Goal: Task Accomplishment & Management: Complete application form

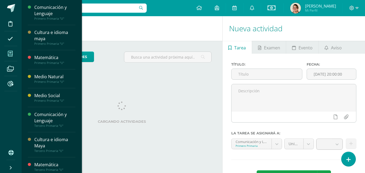
click at [12, 53] on icon at bounding box center [10, 53] width 5 height 5
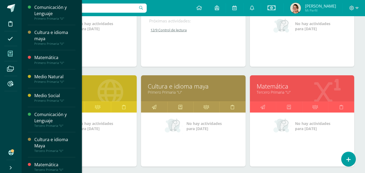
scroll to position [216, 0]
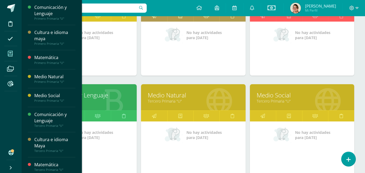
click at [205, 101] on link "Tercero Primaria "U"" at bounding box center [193, 100] width 91 height 5
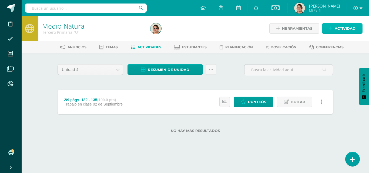
click at [339, 26] on span "Actividad" at bounding box center [344, 28] width 21 height 10
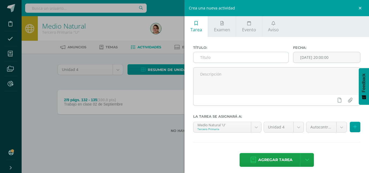
click at [209, 58] on input "text" at bounding box center [240, 57] width 95 height 11
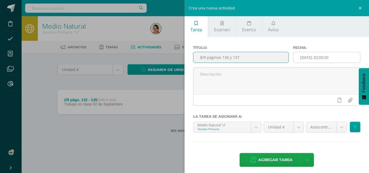
type input "8/9 páginas 136 y 137"
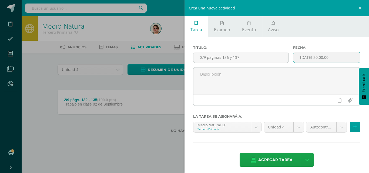
click at [317, 57] on input "[DATE] 20:00:00" at bounding box center [326, 57] width 67 height 11
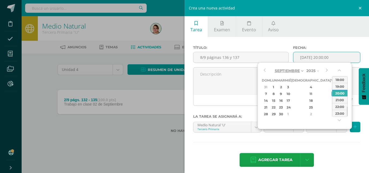
drag, startPoint x: 278, startPoint y: 93, endPoint x: 296, endPoint y: 73, distance: 27.5
click at [276, 93] on div "8" at bounding box center [273, 94] width 6 height 6
click at [321, 56] on input "2025-09-08 20:00" at bounding box center [326, 57] width 67 height 11
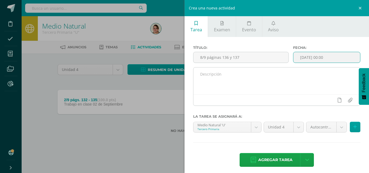
type input "2025-09-08 00:00"
click at [199, 76] on textarea at bounding box center [276, 80] width 166 height 27
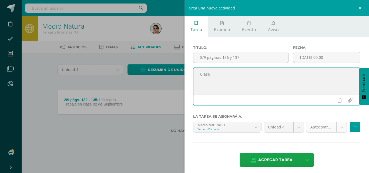
type textarea "Clase"
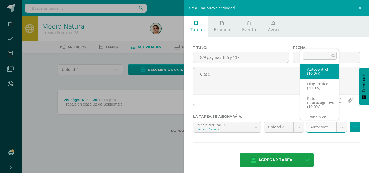
click at [335, 127] on body "Disciplina Asistencia Mis cursos Archivos Reportes Soporte Ayuda Reportar un pr…" at bounding box center [184, 75] width 369 height 150
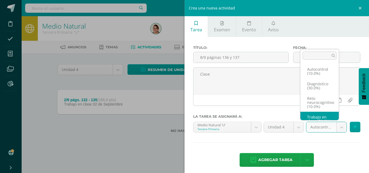
scroll to position [10, 0]
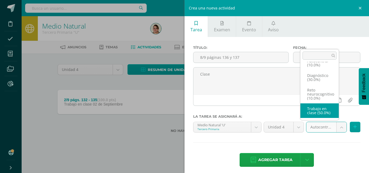
select select "203686"
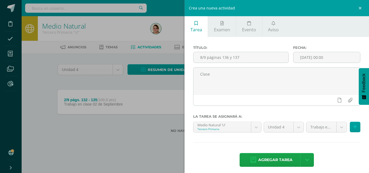
click at [281, 158] on span "Agregar tarea" at bounding box center [275, 159] width 34 height 13
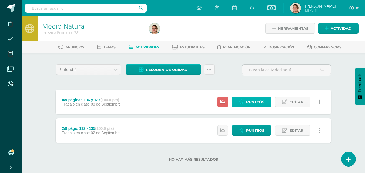
click at [258, 100] on span "Punteos" at bounding box center [255, 102] width 18 height 10
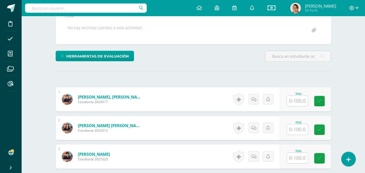
scroll to position [106, 0]
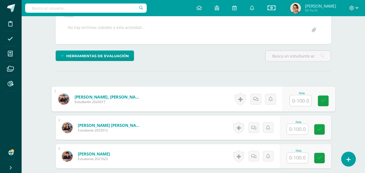
click at [299, 101] on input "text" at bounding box center [300, 100] width 22 height 11
type input "100"
click at [322, 102] on icon at bounding box center [322, 100] width 5 height 5
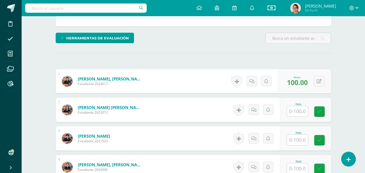
scroll to position [160, 0]
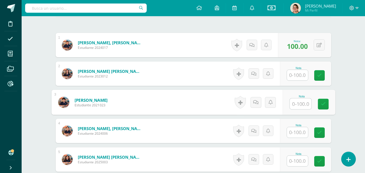
click at [297, 103] on input "text" at bounding box center [300, 103] width 22 height 11
type input "100"
click at [322, 102] on icon at bounding box center [322, 104] width 5 height 5
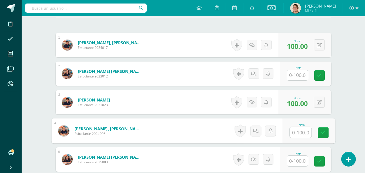
click at [297, 132] on input "text" at bounding box center [300, 132] width 22 height 11
type input "100"
drag, startPoint x: 325, startPoint y: 133, endPoint x: 304, endPoint y: 166, distance: 38.5
click at [324, 134] on icon at bounding box center [322, 132] width 5 height 5
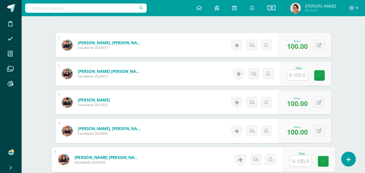
click at [295, 161] on input "text" at bounding box center [300, 161] width 22 height 11
type input "100"
drag, startPoint x: 321, startPoint y: 163, endPoint x: 343, endPoint y: 129, distance: 40.4
click at [321, 162] on icon at bounding box center [322, 161] width 5 height 5
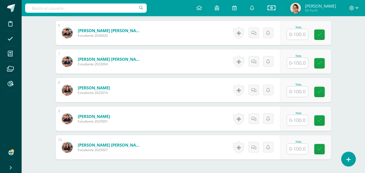
scroll to position [313, 0]
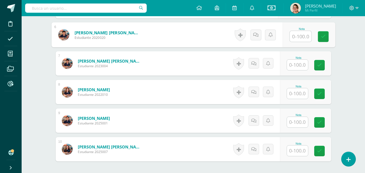
click at [298, 36] on input "text" at bounding box center [300, 36] width 22 height 11
type input "100"
click at [321, 38] on icon at bounding box center [322, 36] width 5 height 5
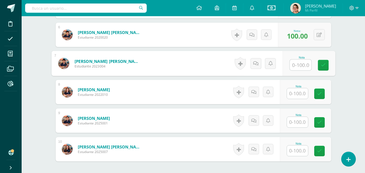
click at [297, 63] on input "text" at bounding box center [300, 65] width 22 height 11
type input "100"
click at [321, 66] on icon at bounding box center [322, 65] width 5 height 5
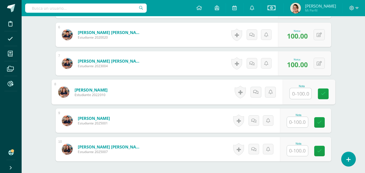
click at [297, 94] on input "text" at bounding box center [300, 93] width 22 height 11
type input "100"
click at [323, 93] on icon at bounding box center [322, 93] width 5 height 5
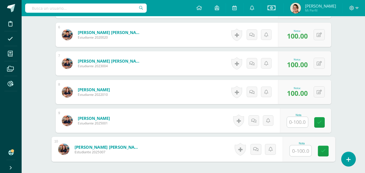
click at [299, 152] on input "text" at bounding box center [300, 150] width 22 height 11
type input "100"
click at [322, 151] on icon at bounding box center [322, 151] width 5 height 5
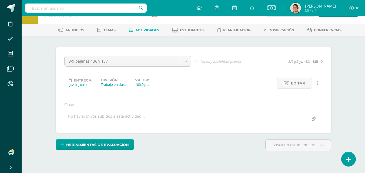
scroll to position [12, 0]
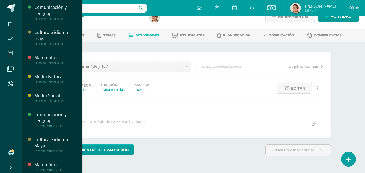
click at [8, 52] on icon at bounding box center [10, 53] width 5 height 5
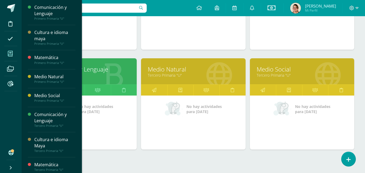
scroll to position [243, 0]
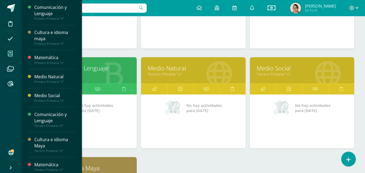
click at [304, 75] on link "Tercero Primaria "U"" at bounding box center [301, 74] width 91 height 5
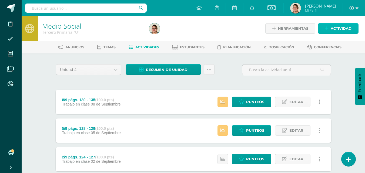
click at [336, 28] on span "Actividad" at bounding box center [340, 28] width 21 height 10
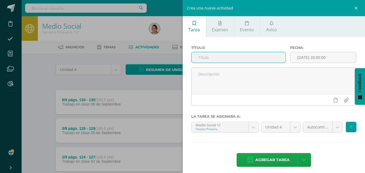
click at [202, 58] on input "text" at bounding box center [238, 57] width 94 height 11
type input "11/9 págs. 136 - 140"
click at [315, 58] on input "[DATE] 20:00:00" at bounding box center [323, 57] width 66 height 11
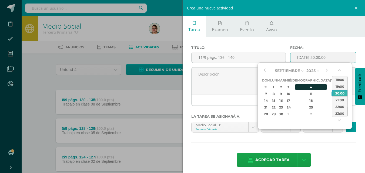
click at [304, 90] on tbody "31 1 2 3 4 5 6 7 8 9 10 11 12 13 14 15 16 17 18 19 20 21 22 23 24 25 26 27 28 2…" at bounding box center [302, 101] width 82 height 34
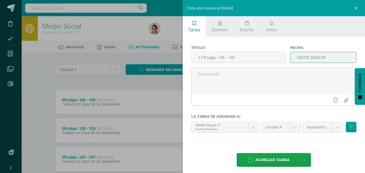
drag, startPoint x: 317, startPoint y: 57, endPoint x: 318, endPoint y: 55, distance: 3.3
click at [317, 57] on input "[DATE] 20:00:00" at bounding box center [323, 57] width 66 height 11
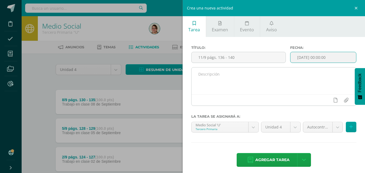
type input "2025-09-12 00:00"
click at [203, 73] on textarea at bounding box center [273, 80] width 165 height 27
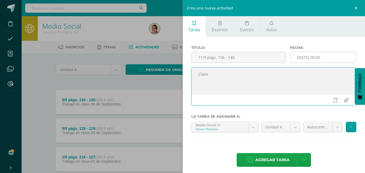
type textarea "Clase"
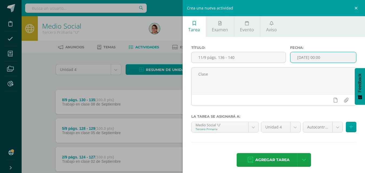
click at [315, 57] on input "2025-09-12 00:00" at bounding box center [323, 57] width 66 height 11
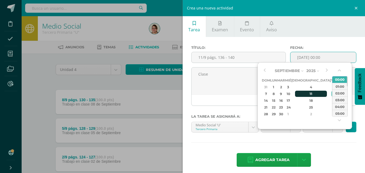
click at [304, 93] on div "11" at bounding box center [311, 94] width 32 height 6
type input "2025-09-11 00:00"
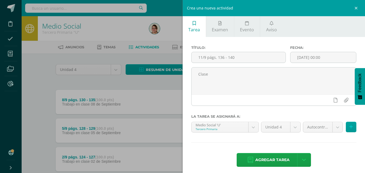
click at [333, 146] on div "Título: 11/9 págs. 136 - 140 Fecha: 2025-09-11 00:00 Clase La tarea se asignará…" at bounding box center [273, 107] width 182 height 140
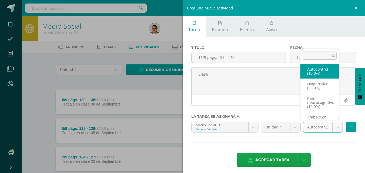
click at [331, 126] on body "Disciplina Asistencia Mis cursos Archivos Reportes Soporte Ayuda Reportar un pr…" at bounding box center [182, 103] width 365 height 207
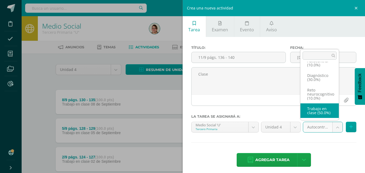
select select "203722"
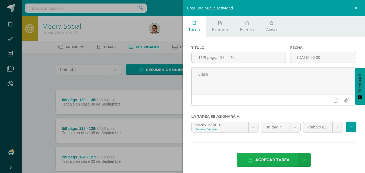
click at [277, 159] on span "Agregar tarea" at bounding box center [272, 159] width 34 height 13
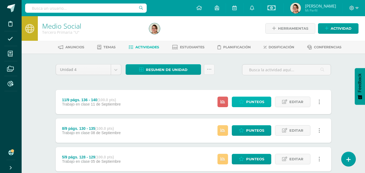
click at [256, 104] on span "Punteos" at bounding box center [255, 102] width 18 height 10
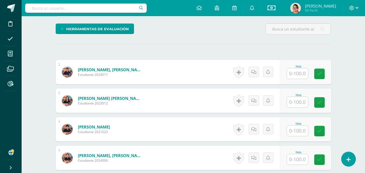
scroll to position [133, 0]
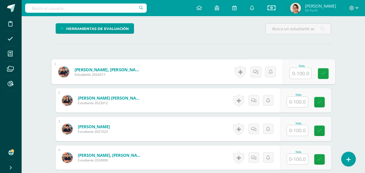
click at [299, 75] on input "text" at bounding box center [300, 73] width 22 height 11
type input "100"
drag, startPoint x: 323, startPoint y: 73, endPoint x: 319, endPoint y: 77, distance: 5.2
click at [322, 73] on icon at bounding box center [322, 73] width 5 height 5
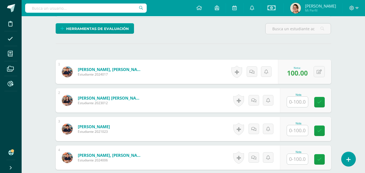
click at [298, 102] on input "text" at bounding box center [297, 102] width 21 height 11
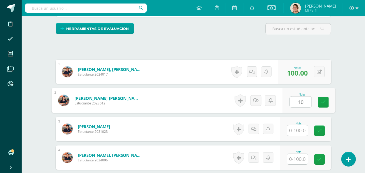
type input "100"
click at [323, 101] on icon at bounding box center [322, 102] width 5 height 5
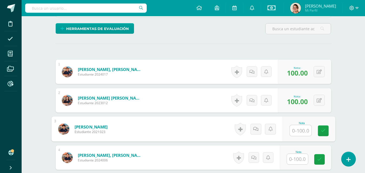
click at [297, 131] on input "text" at bounding box center [300, 130] width 22 height 11
type input "100"
drag, startPoint x: 320, startPoint y: 133, endPoint x: 308, endPoint y: 155, distance: 25.1
click at [320, 135] on link at bounding box center [322, 130] width 11 height 11
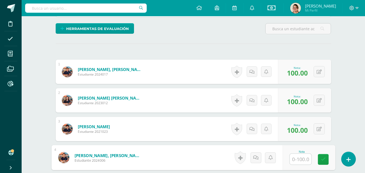
click at [292, 162] on input "text" at bounding box center [300, 159] width 22 height 11
type input "100"
drag, startPoint x: 322, startPoint y: 161, endPoint x: 368, endPoint y: 75, distance: 97.3
click at [324, 158] on icon at bounding box center [322, 159] width 5 height 5
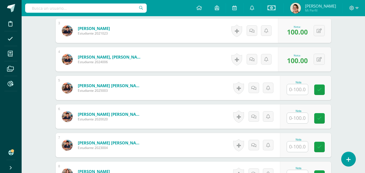
scroll to position [232, 0]
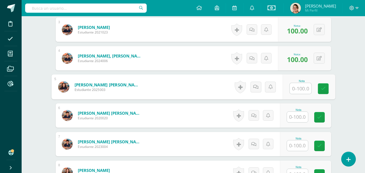
click at [302, 89] on input "text" at bounding box center [300, 88] width 22 height 11
type input "98"
drag, startPoint x: 324, startPoint y: 90, endPoint x: 330, endPoint y: 86, distance: 7.6
click at [325, 89] on link at bounding box center [322, 88] width 11 height 11
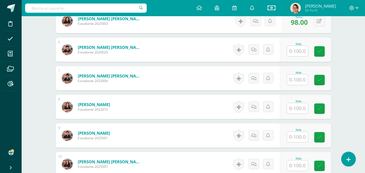
scroll to position [313, 0]
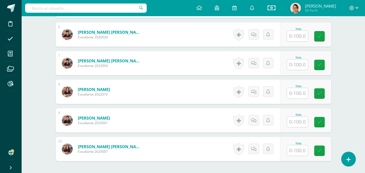
click at [297, 41] on div at bounding box center [297, 35] width 22 height 11
click at [299, 38] on input "text" at bounding box center [297, 36] width 21 height 11
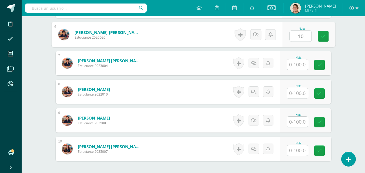
type input "100"
drag, startPoint x: 322, startPoint y: 37, endPoint x: 315, endPoint y: 59, distance: 23.2
click at [322, 38] on icon at bounding box center [322, 36] width 5 height 5
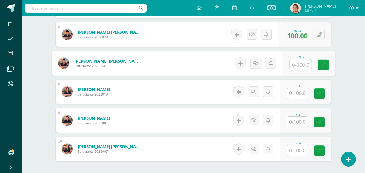
click at [302, 64] on input "text" at bounding box center [300, 64] width 22 height 11
type input "100"
click at [322, 66] on icon at bounding box center [322, 65] width 5 height 5
click at [299, 95] on input "text" at bounding box center [297, 93] width 21 height 11
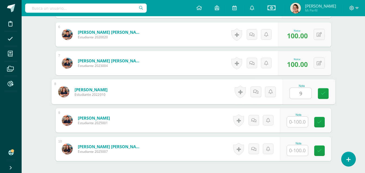
type input "95"
drag, startPoint x: 320, startPoint y: 94, endPoint x: 306, endPoint y: 107, distance: 19.8
click at [321, 94] on icon at bounding box center [322, 93] width 5 height 5
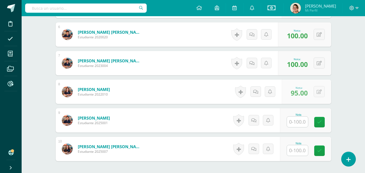
click at [298, 123] on input "text" at bounding box center [297, 122] width 21 height 11
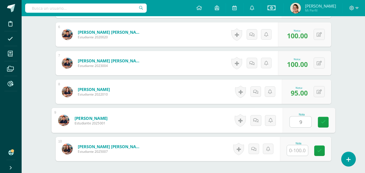
type input "95"
click at [322, 124] on icon at bounding box center [322, 122] width 5 height 5
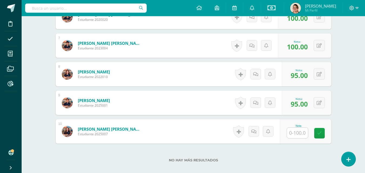
scroll to position [363, 0]
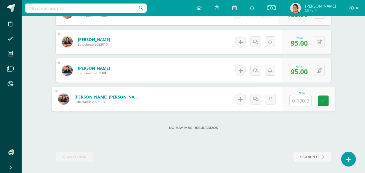
click at [301, 100] on input "text" at bounding box center [300, 100] width 22 height 11
type input "100"
click at [321, 103] on icon at bounding box center [322, 100] width 5 height 5
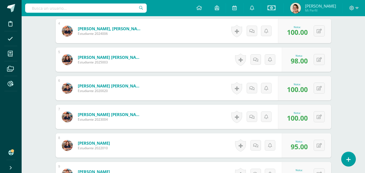
scroll to position [0, 0]
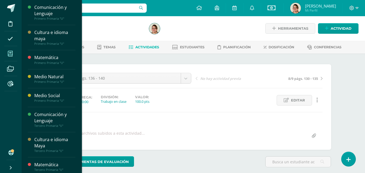
click at [11, 51] on icon at bounding box center [10, 53] width 5 height 5
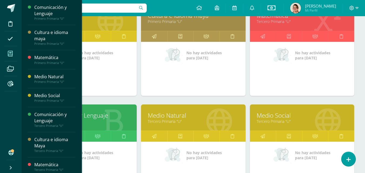
scroll to position [201, 0]
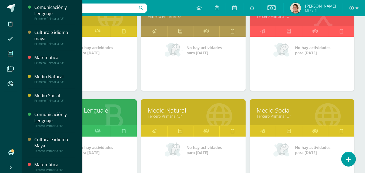
click at [201, 121] on div at bounding box center [219, 113] width 53 height 36
click at [203, 117] on link "Tercero Primaria "U"" at bounding box center [193, 116] width 91 height 5
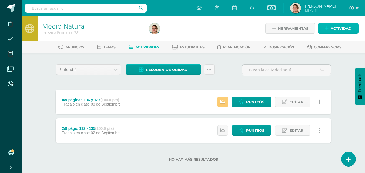
click at [332, 28] on span "Actividad" at bounding box center [340, 28] width 21 height 10
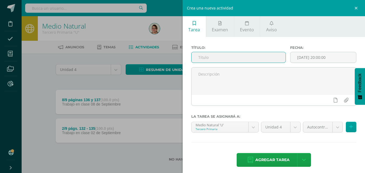
click at [196, 57] on input "text" at bounding box center [238, 57] width 94 height 11
type input "27/8 Exposición y maqueta"
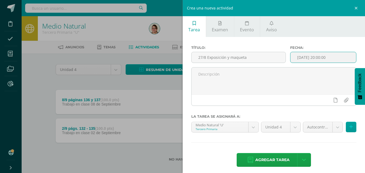
click at [314, 59] on input "[DATE] 20:00:00" at bounding box center [323, 57] width 66 height 11
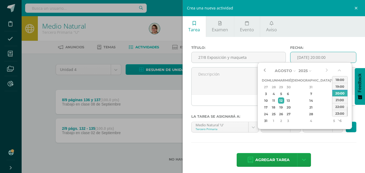
click at [265, 71] on button "button" at bounding box center [263, 71] width 5 height 8
click at [290, 113] on div "27" at bounding box center [287, 114] width 5 height 6
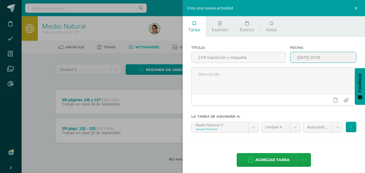
click at [317, 57] on input "2025-08-27 20:00" at bounding box center [323, 57] width 66 height 11
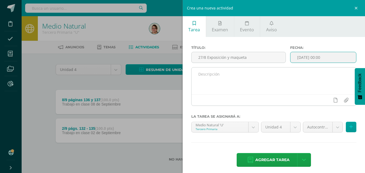
type input "2025-08-27 00:00"
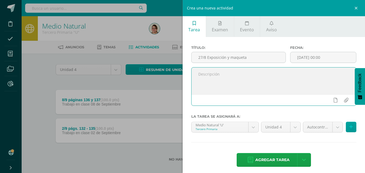
click at [202, 74] on textarea at bounding box center [273, 80] width 165 height 27
type textarea "Clase"
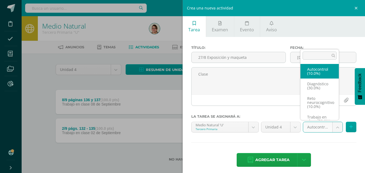
click at [332, 127] on body "Disciplina Asistencia Mis cursos Archivos Reportes Soporte Ayuda Reportar un pr…" at bounding box center [182, 89] width 365 height 179
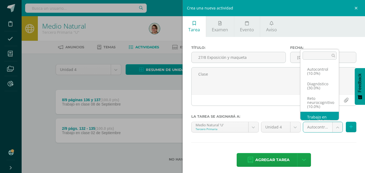
scroll to position [10, 0]
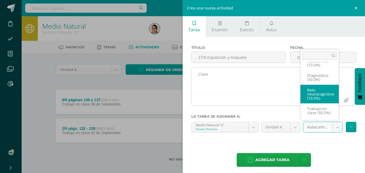
drag, startPoint x: 321, startPoint y: 93, endPoint x: 317, endPoint y: 104, distance: 11.7
select select "203689"
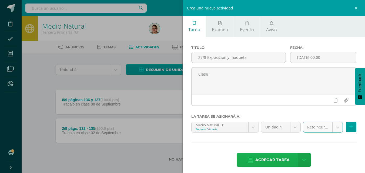
click at [272, 157] on span "Agregar tarea" at bounding box center [272, 159] width 34 height 13
